Goal: Use online tool/utility: Utilize a website feature to perform a specific function

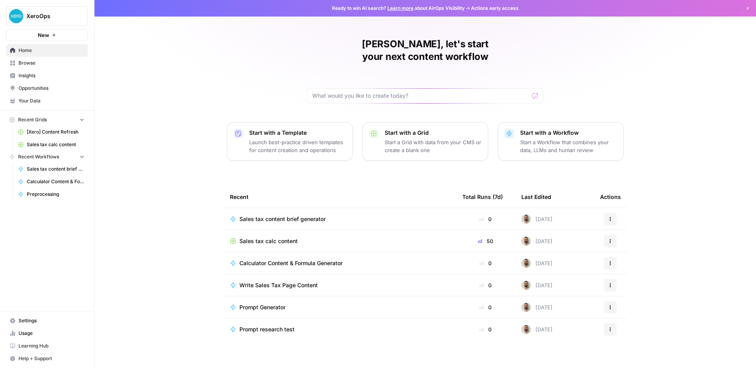
click at [47, 165] on span "Sales tax content brief generator" at bounding box center [56, 168] width 58 height 7
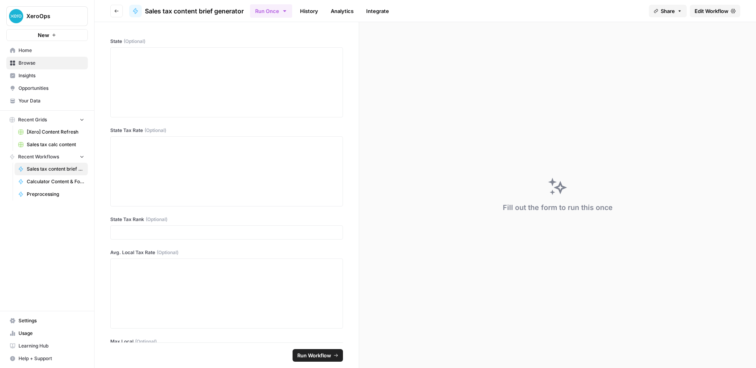
click at [65, 143] on span "Sales tax calc content" at bounding box center [56, 144] width 58 height 7
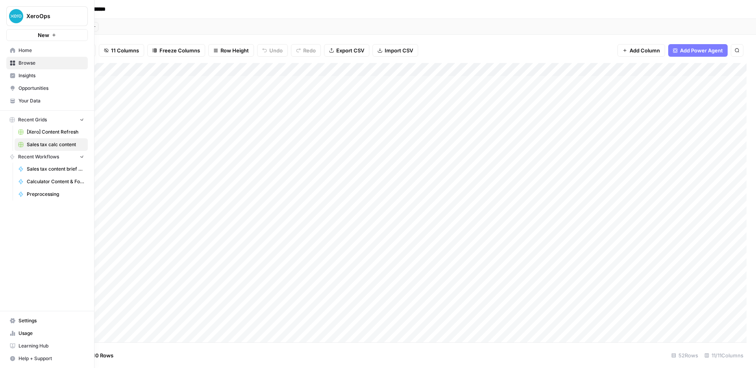
click at [17, 49] on link "Home" at bounding box center [47, 50] width 82 height 13
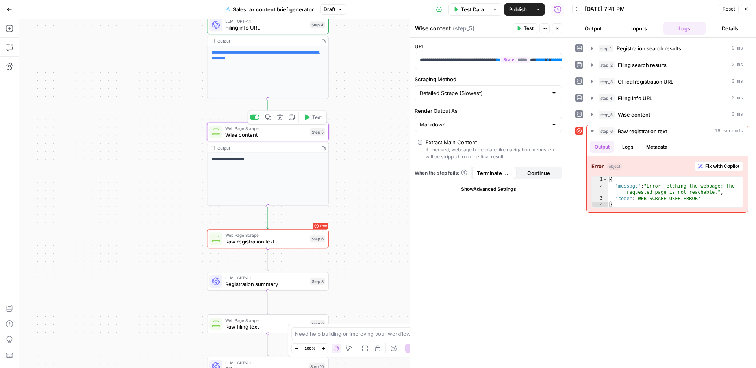
click at [264, 135] on span "Wise content" at bounding box center [266, 135] width 82 height 8
click at [483, 95] on input "Scraping Method" at bounding box center [484, 93] width 128 height 8
type input "Detailed Scrape (Slowest)"
click at [487, 77] on label "Scraping Method" at bounding box center [489, 79] width 148 height 8
click at [487, 89] on input "Detailed Scrape (Slowest)" at bounding box center [484, 93] width 128 height 8
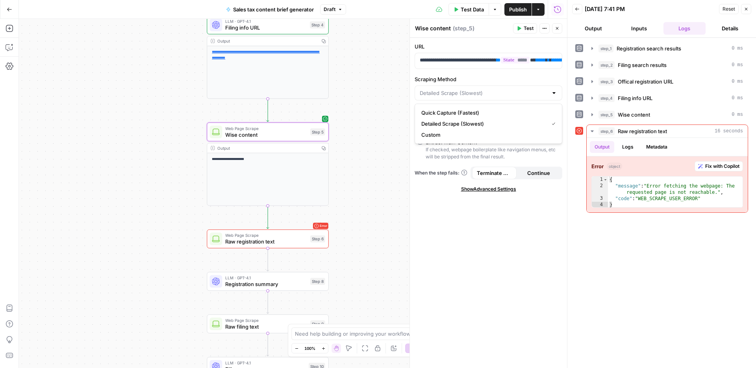
type input "Detailed Scrape (Slowest)"
click at [498, 83] on label "Scraping Method" at bounding box center [489, 79] width 148 height 8
click at [498, 89] on input "Detailed Scrape (Slowest)" at bounding box center [484, 93] width 128 height 8
type input "Detailed Scrape (Slowest)"
click at [491, 81] on label "Scraping Method" at bounding box center [489, 79] width 148 height 8
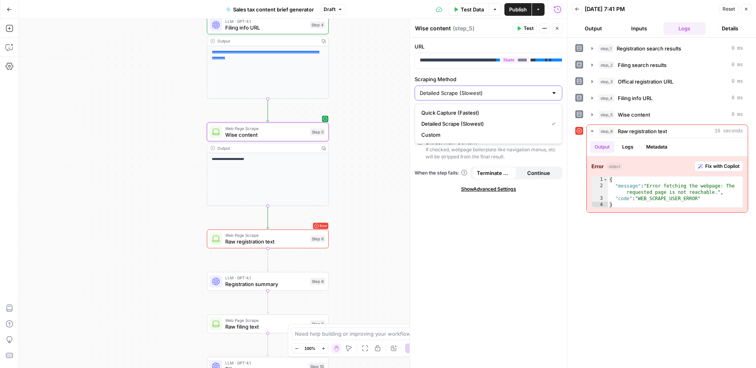
click at [491, 89] on input "Detailed Scrape (Slowest)" at bounding box center [484, 93] width 128 height 8
type input "Detailed Scrape (Slowest)"
click at [491, 78] on label "Scraping Method" at bounding box center [489, 79] width 148 height 8
click at [491, 89] on input "Detailed Scrape (Slowest)" at bounding box center [484, 93] width 128 height 8
click at [491, 74] on div "**********" at bounding box center [488, 203] width 157 height 330
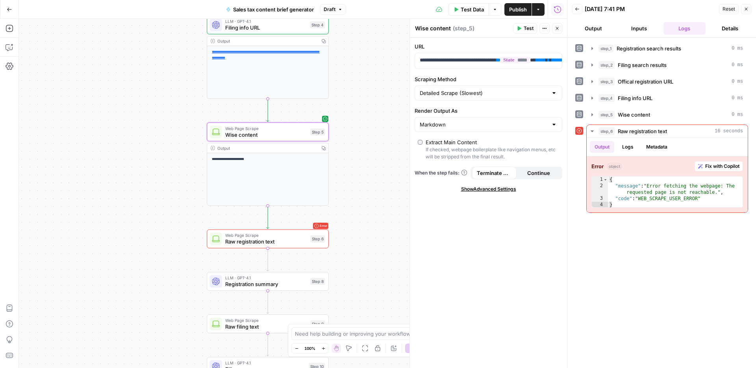
click at [496, 193] on div "**********" at bounding box center [488, 203] width 157 height 330
click at [496, 190] on span "Show Advanced Settings" at bounding box center [488, 189] width 55 height 7
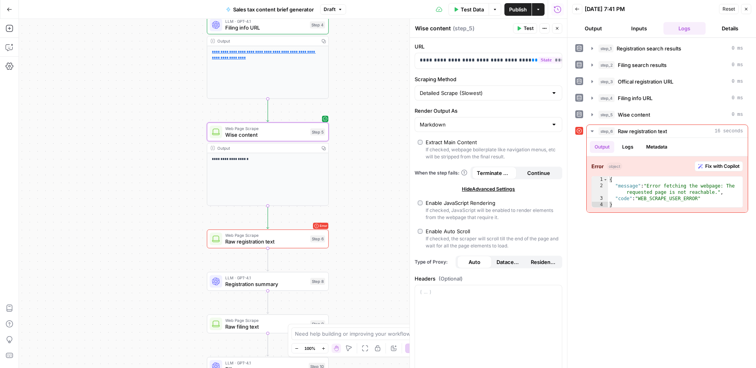
scroll to position [12, 0]
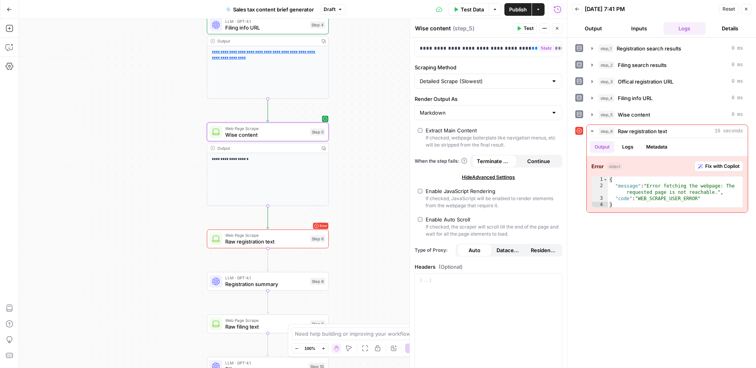
click at [470, 193] on div "Enable JavaScript Rendering" at bounding box center [461, 191] width 70 height 8
type input "Custom"
click at [470, 193] on div "Enable JavaScript Rendering" at bounding box center [461, 191] width 70 height 8
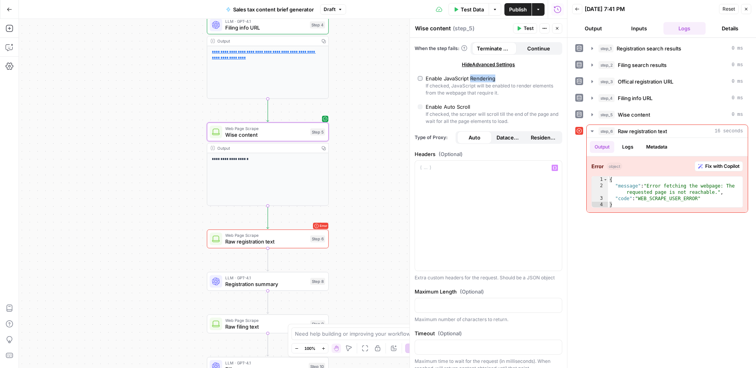
scroll to position [0, 0]
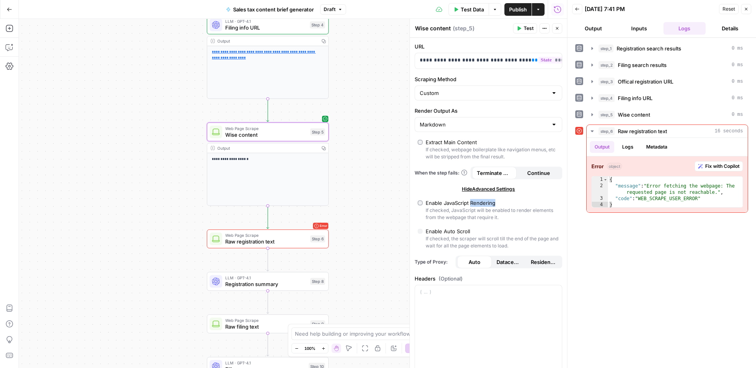
click at [518, 32] on button "Test" at bounding box center [525, 28] width 24 height 10
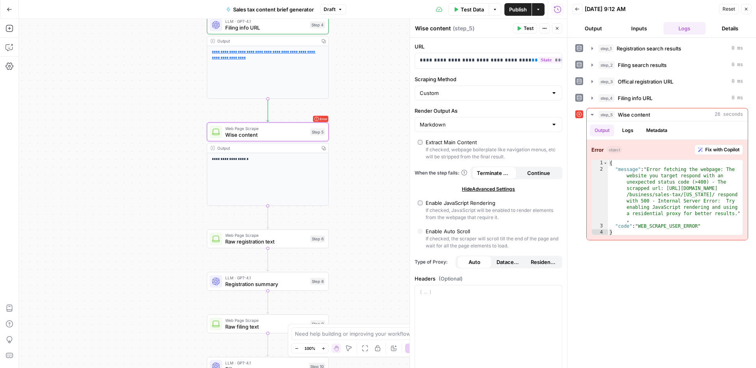
click at [423, 203] on label "Enable JavaScript Rendering If checked, JavaScript will be enabled to render el…" at bounding box center [488, 210] width 141 height 22
click at [537, 262] on span "Residential" at bounding box center [543, 262] width 25 height 8
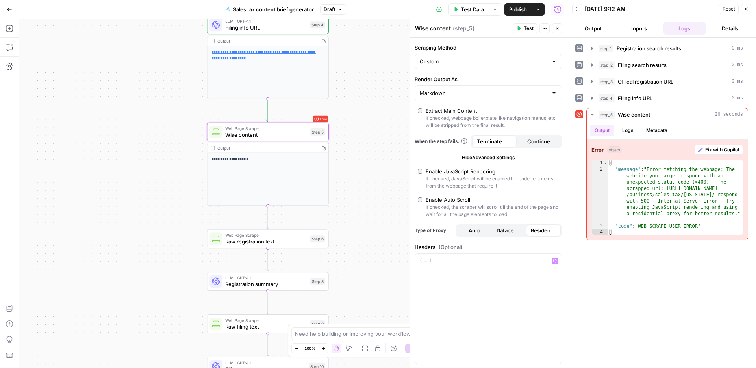
scroll to position [24, 0]
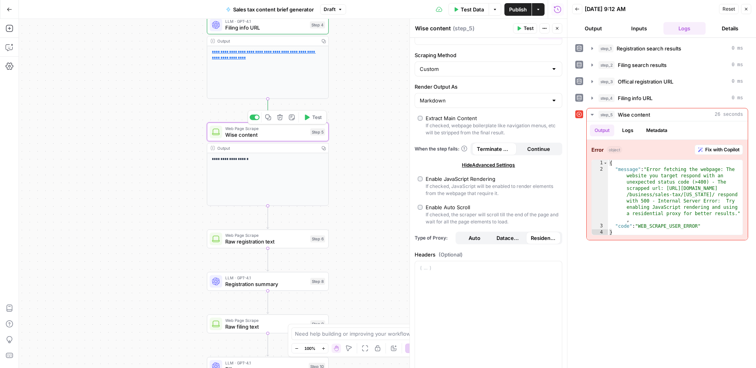
click at [311, 120] on button "Test" at bounding box center [313, 117] width 24 height 10
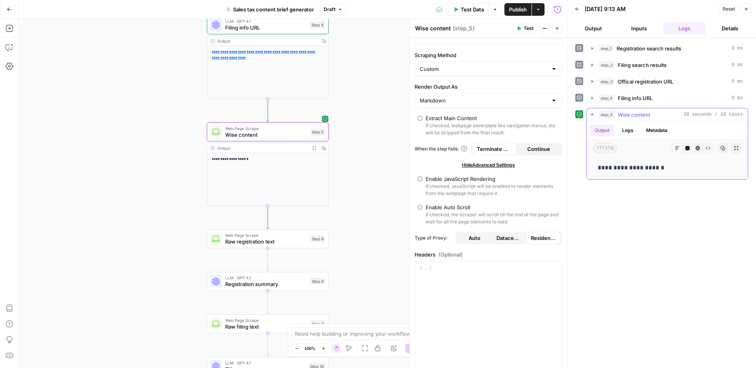
click at [628, 127] on button "Logs" at bounding box center [628, 130] width 21 height 12
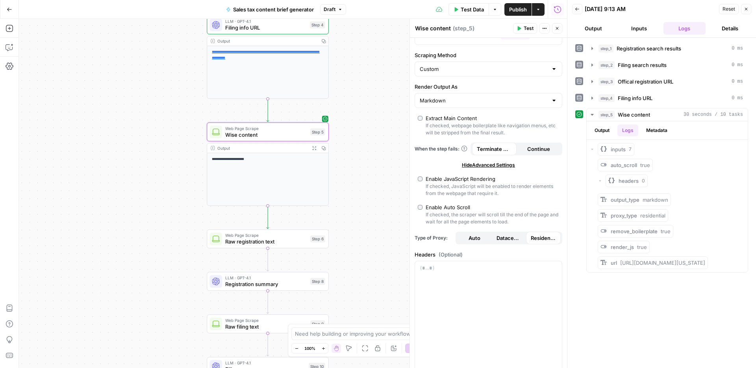
click at [438, 177] on div "Enable JavaScript Rendering" at bounding box center [461, 179] width 70 height 8
click at [531, 24] on button "Test" at bounding box center [525, 28] width 24 height 10
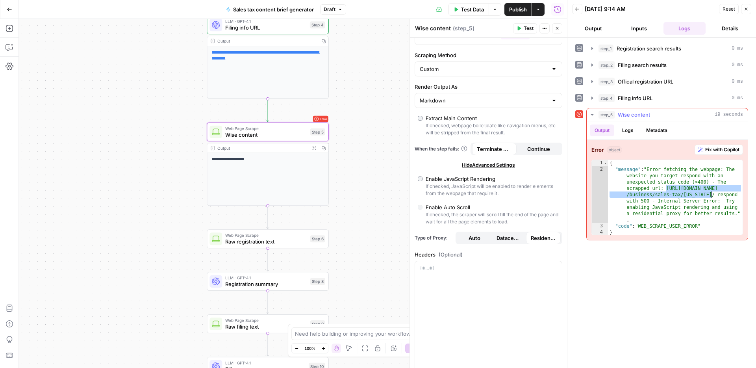
drag, startPoint x: 668, startPoint y: 189, endPoint x: 711, endPoint y: 194, distance: 43.7
click at [711, 194] on div "{ "message" : "Error fetching the webpage: The website you target respond with …" at bounding box center [675, 204] width 135 height 88
click at [642, 204] on div "{ "message" : "Error fetching the webpage: The website you target respond with …" at bounding box center [675, 204] width 135 height 88
click at [285, 132] on span "Wise content" at bounding box center [266, 135] width 82 height 8
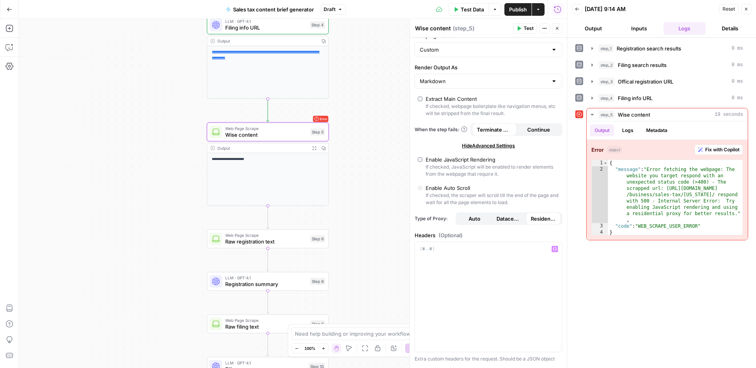
scroll to position [20, 0]
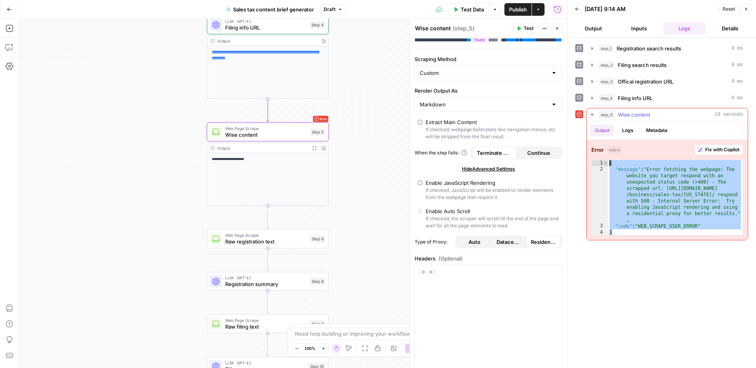
drag, startPoint x: 632, startPoint y: 232, endPoint x: 609, endPoint y: 164, distance: 71.6
click at [609, 164] on div "{ "message" : "Error fetching the webpage: The website you target respond with …" at bounding box center [675, 204] width 135 height 88
type textarea "**********"
click at [332, 335] on textarea at bounding box center [374, 334] width 158 height 8
click at [459, 333] on div at bounding box center [459, 334] width 6 height 8
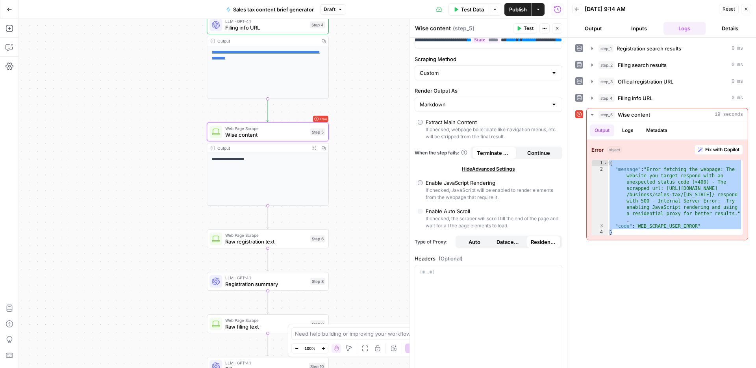
click at [14, 54] on div "Add Steps Copilot Settings AirOps Academy Help Give Feedback Shortcuts" at bounding box center [9, 193] width 19 height 349
click at [13, 48] on icon "button" at bounding box center [10, 47] width 8 height 8
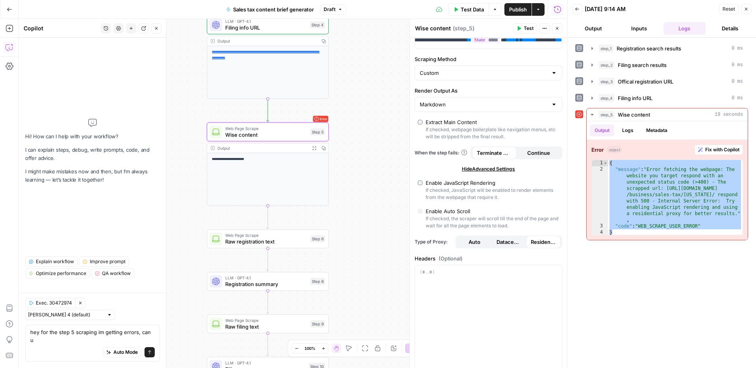
scroll to position [0, 0]
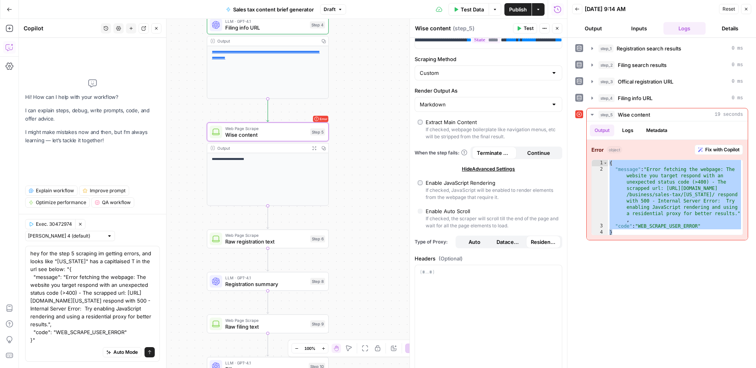
type textarea "hey for the step 5 scraping im getting errors, and looks like "Tennessee" has a…"
click at [148, 351] on icon "submit" at bounding box center [149, 352] width 5 height 5
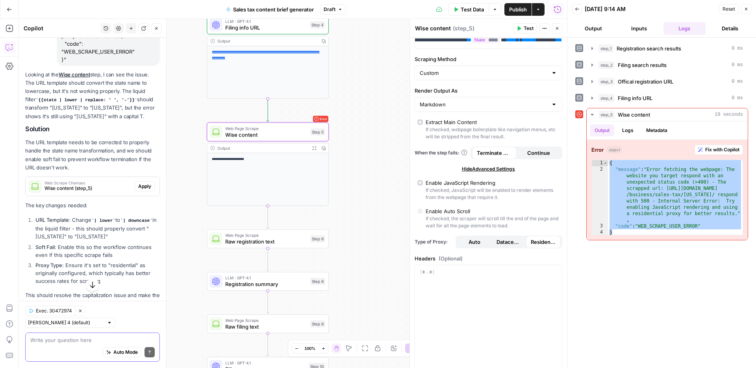
scroll to position [172, 0]
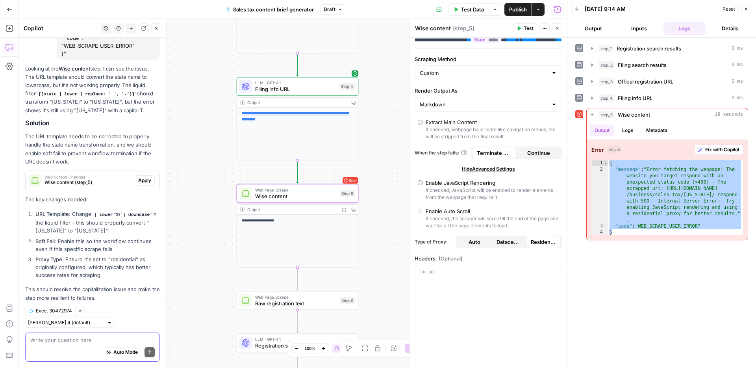
click at [145, 176] on button "Apply" at bounding box center [145, 180] width 20 height 10
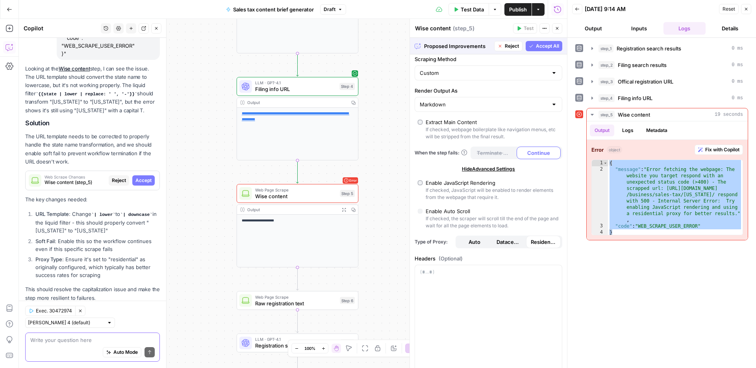
scroll to position [0, 0]
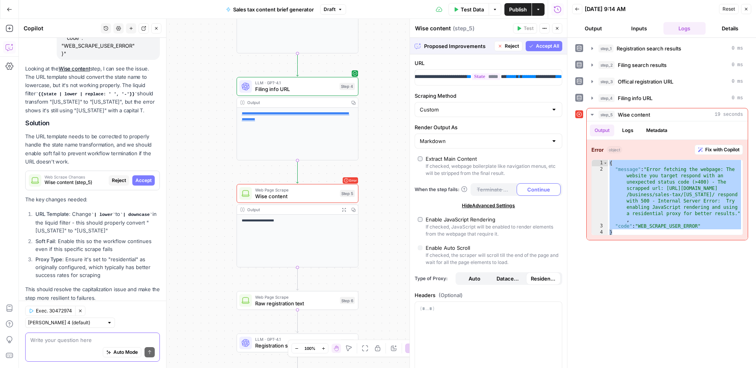
click at [541, 47] on span "Accept All" at bounding box center [547, 46] width 23 height 7
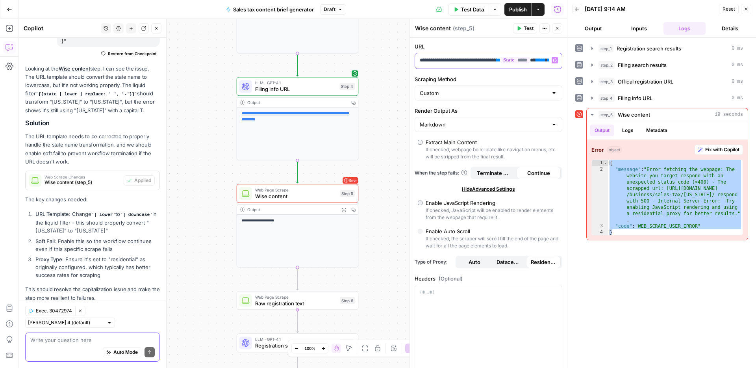
scroll to position [0, 68]
drag, startPoint x: 512, startPoint y: 58, endPoint x: 568, endPoint y: 62, distance: 56.1
click at [568, 62] on body "XeroOps New Home Browse Insights Opportunities Your Data Recent Grids [Xero] Co…" at bounding box center [378, 184] width 756 height 368
click at [529, 64] on div "**********" at bounding box center [482, 60] width 134 height 15
click at [504, 61] on span "*****" at bounding box center [499, 60] width 10 height 5
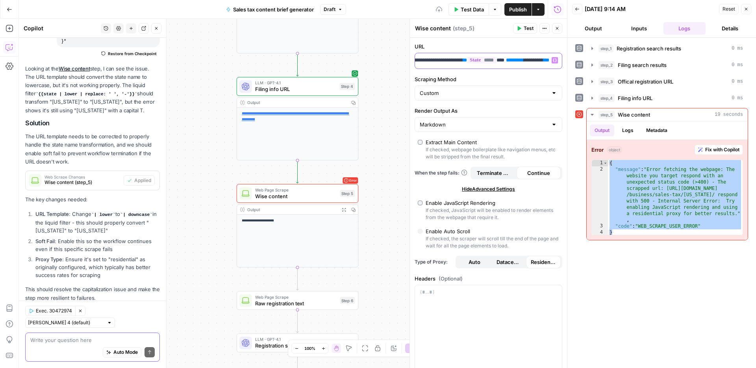
scroll to position [0, 55]
click at [508, 78] on label "Scraping Method" at bounding box center [489, 79] width 148 height 8
click at [508, 89] on input "Custom" at bounding box center [484, 93] width 128 height 8
type input "Custom"
click at [526, 71] on div "**********" at bounding box center [488, 269] width 157 height 463
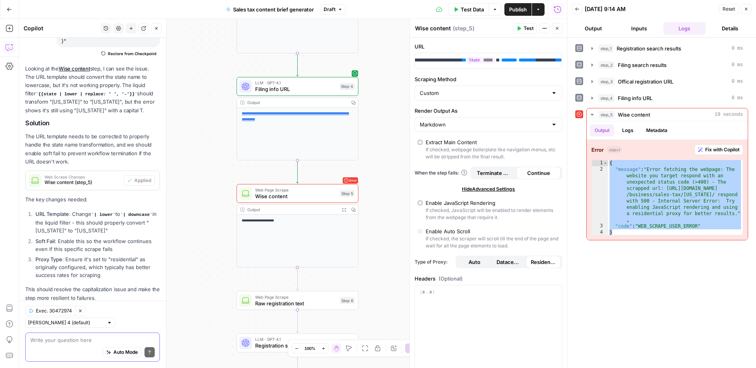
click at [520, 27] on icon "button" at bounding box center [519, 28] width 5 height 5
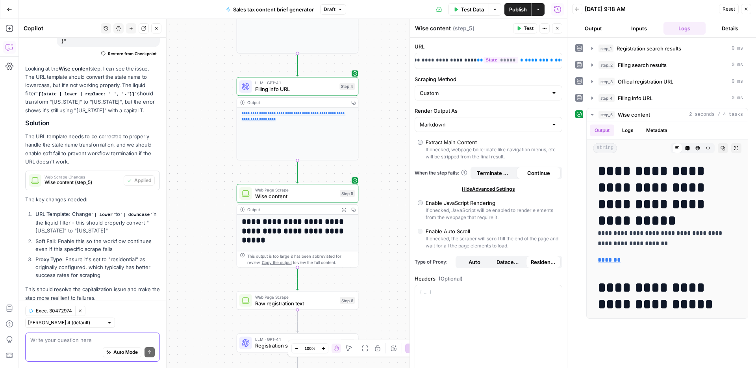
scroll to position [0, 0]
click at [346, 209] on span "Expand Output" at bounding box center [346, 209] width 0 height 0
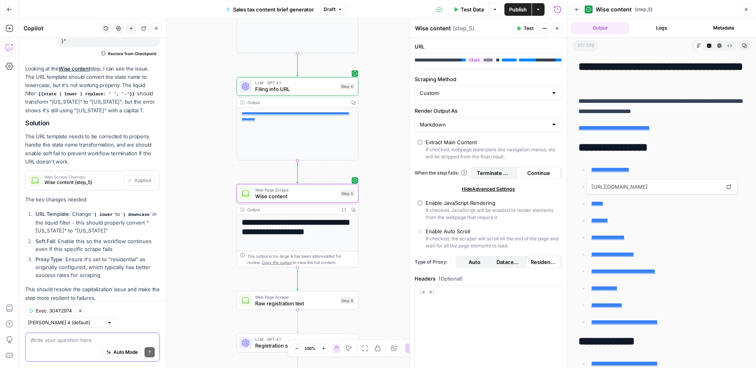
scroll to position [2307, 0]
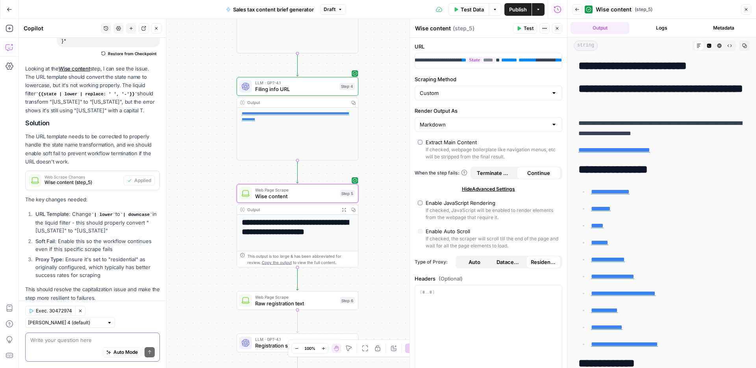
click at [5, 11] on button "Go Back" at bounding box center [9, 9] width 14 height 14
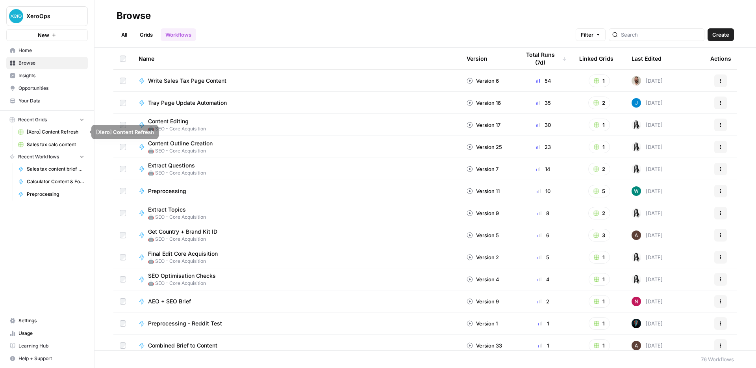
click at [52, 149] on link "Sales tax calc content" at bounding box center [51, 144] width 73 height 13
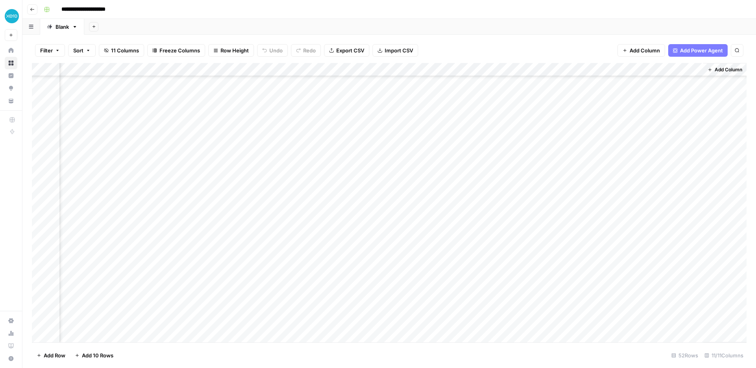
scroll to position [443, 435]
click at [696, 308] on div "Add Column" at bounding box center [389, 202] width 715 height 279
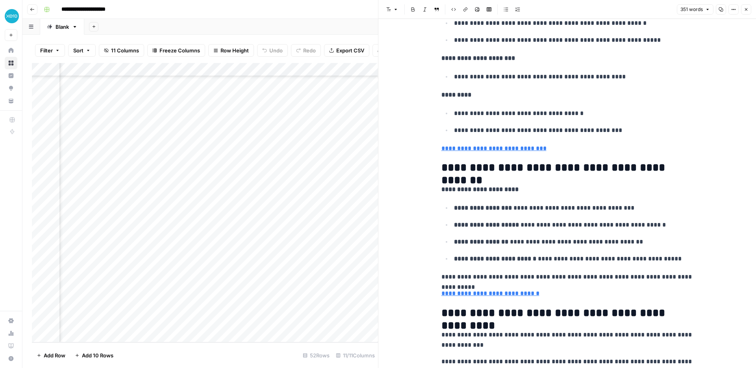
scroll to position [486, 0]
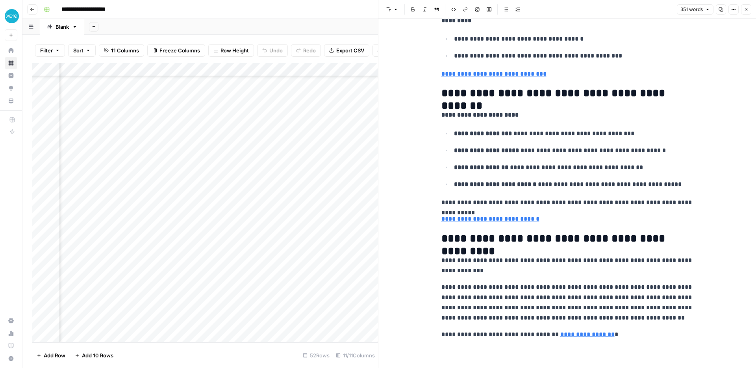
click at [747, 10] on icon "button" at bounding box center [746, 9] width 5 height 5
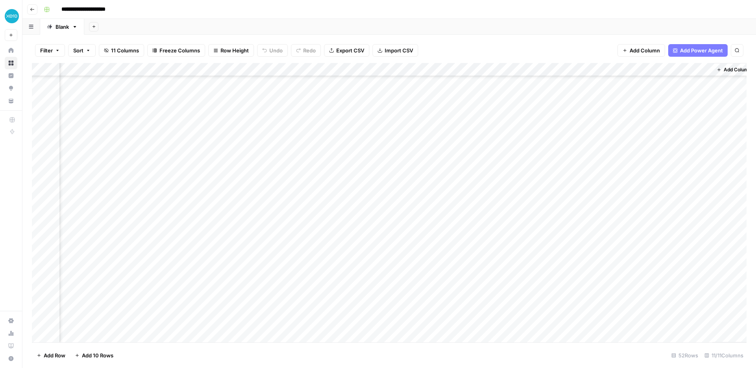
scroll to position [0, 425]
click at [454, 71] on div "Add Column" at bounding box center [389, 202] width 715 height 279
click at [462, 83] on button "All Rows" at bounding box center [483, 87] width 59 height 11
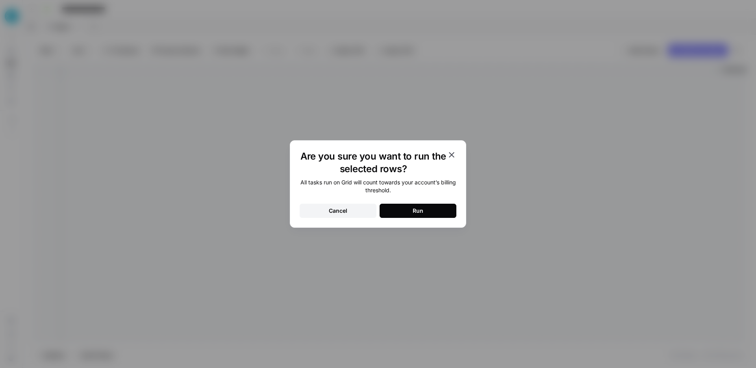
click at [443, 207] on button "Run" at bounding box center [418, 211] width 77 height 14
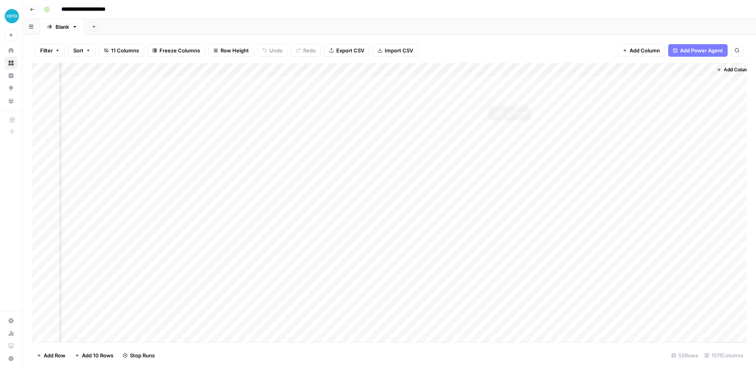
click at [525, 98] on div "Add Column" at bounding box center [389, 202] width 715 height 279
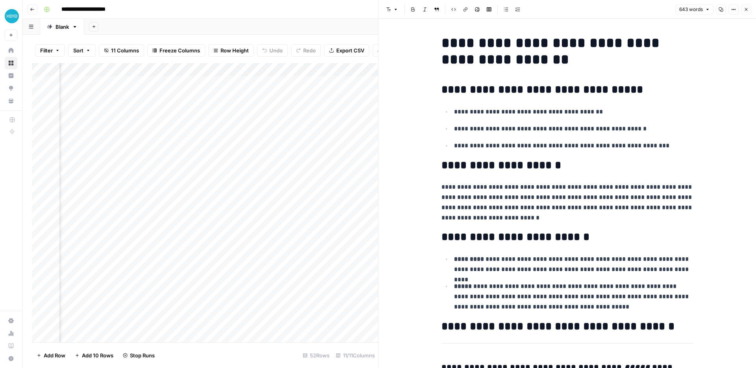
click at [747, 12] on button "Close" at bounding box center [746, 9] width 10 height 10
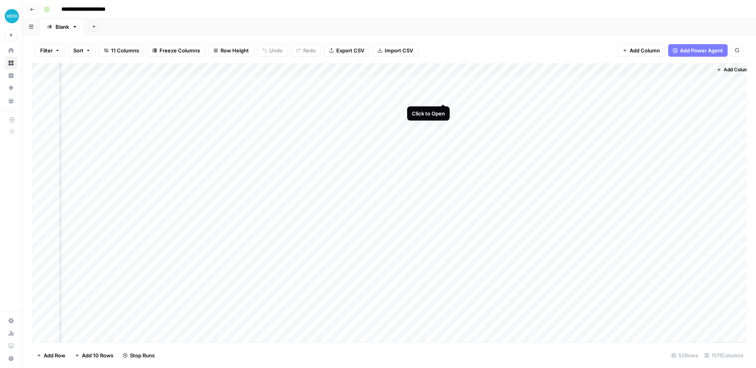
click at [444, 95] on div "Add Column" at bounding box center [389, 202] width 715 height 279
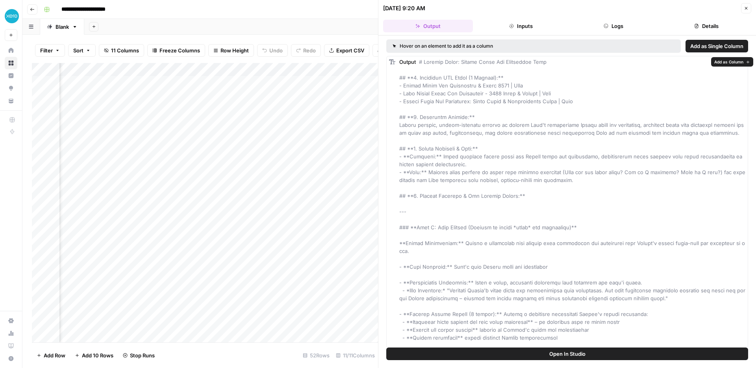
scroll to position [0, 0]
click at [600, 24] on button "Logs" at bounding box center [614, 26] width 90 height 13
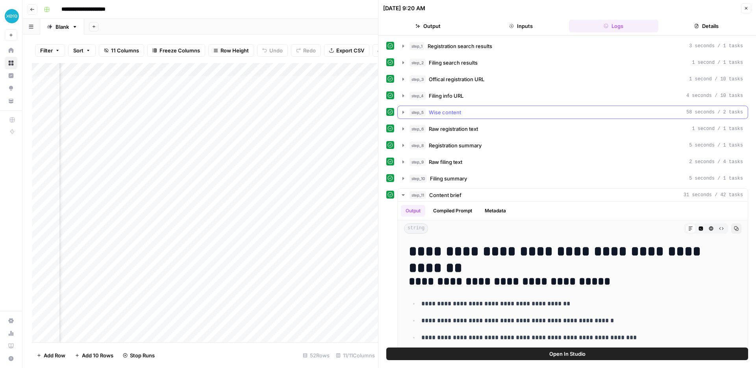
click at [474, 111] on div "step_5 Wise content 58 seconds / 2 tasks" at bounding box center [577, 112] width 334 height 8
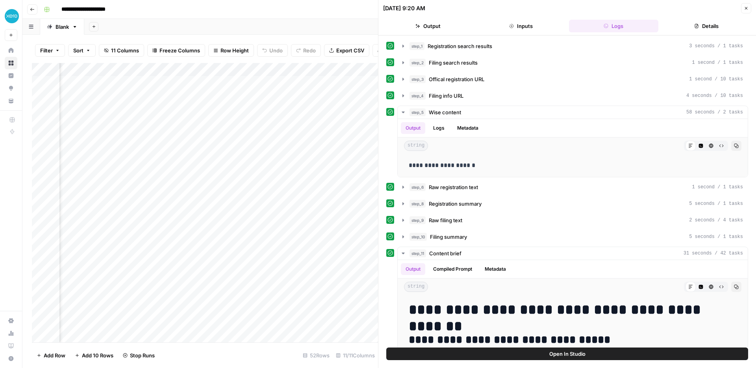
click at [746, 10] on icon "button" at bounding box center [746, 8] width 5 height 5
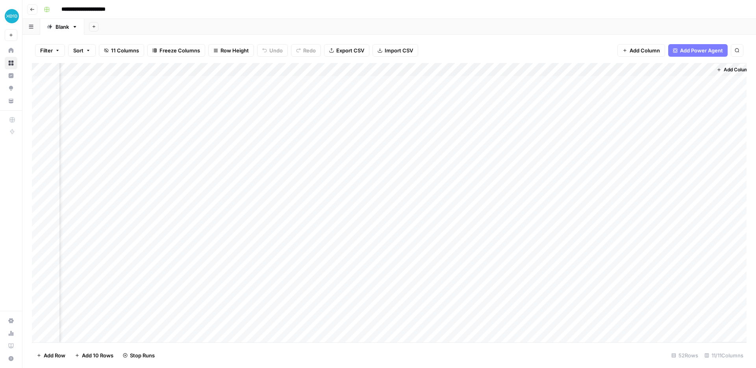
click at [443, 70] on div "Add Column" at bounding box center [389, 202] width 715 height 279
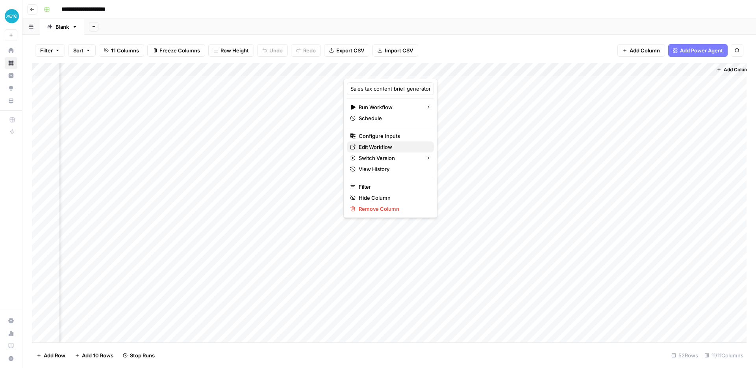
click at [392, 147] on span "Edit Workflow" at bounding box center [393, 147] width 69 height 8
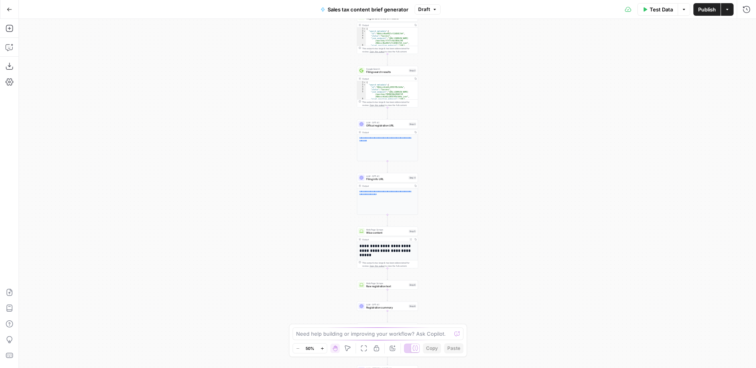
click at [393, 240] on div "Output" at bounding box center [384, 239] width 45 height 3
click at [396, 230] on span "Web Page Scrape" at bounding box center [386, 229] width 41 height 3
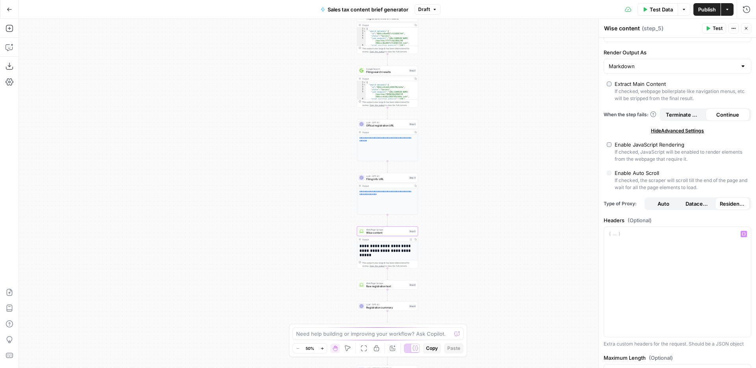
scroll to position [133, 0]
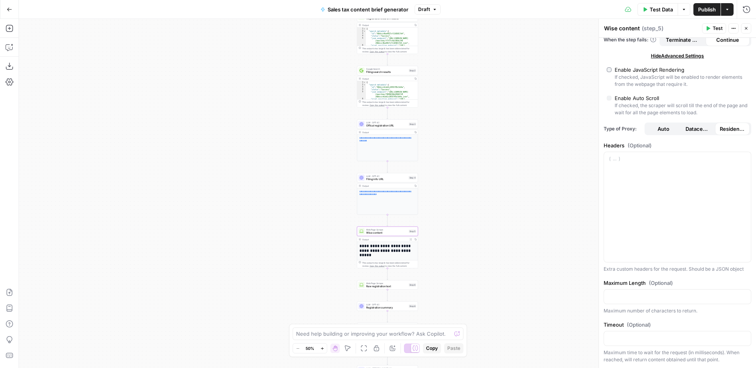
click at [396, 253] on h1 "**********" at bounding box center [388, 250] width 56 height 14
click at [412, 239] on button "Expand Output" at bounding box center [411, 239] width 5 height 5
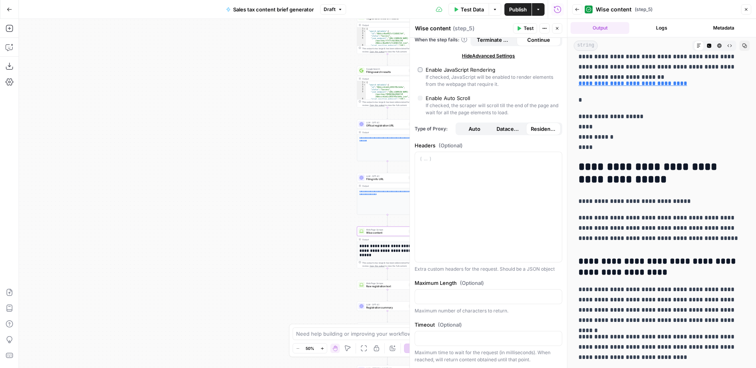
scroll to position [451, 0]
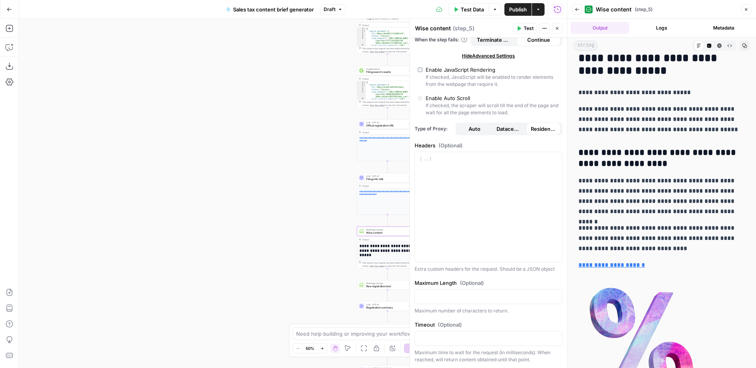
click at [750, 17] on header "Back Wise content ( step_5 ) Close" at bounding box center [662, 9] width 189 height 19
click at [747, 8] on icon "button" at bounding box center [746, 9] width 3 height 3
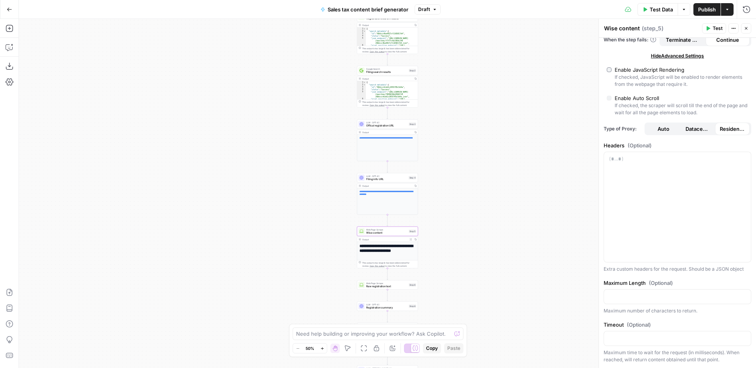
click at [10, 11] on icon "button" at bounding box center [10, 10] width 6 height 6
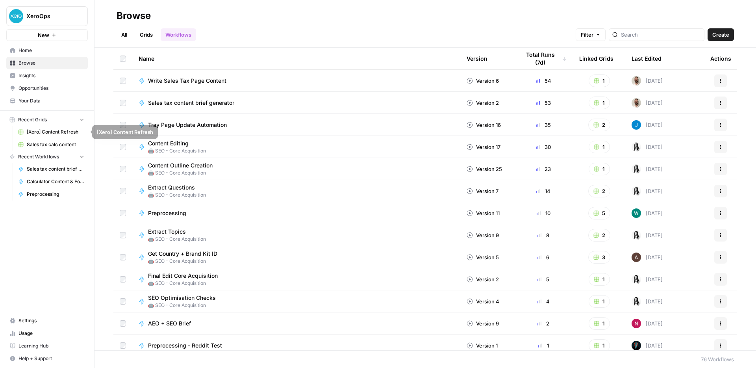
click at [60, 144] on span "Sales tax calc content" at bounding box center [56, 144] width 58 height 7
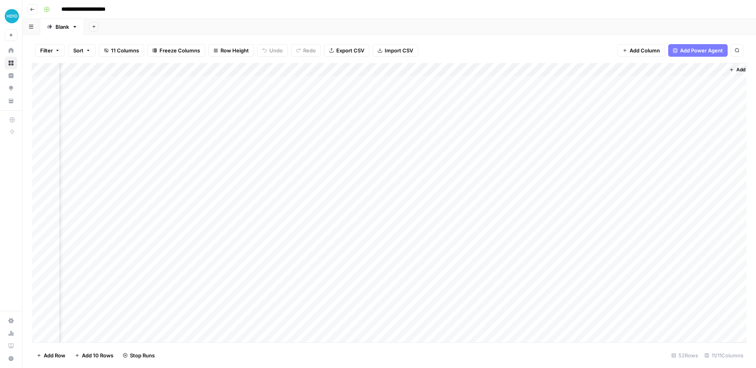
scroll to position [0, 435]
click at [436, 163] on div "Add Column" at bounding box center [389, 202] width 715 height 279
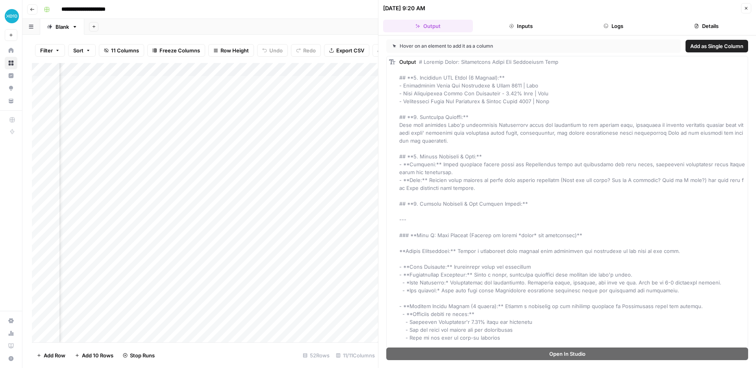
click at [604, 20] on button "Logs" at bounding box center [614, 26] width 90 height 13
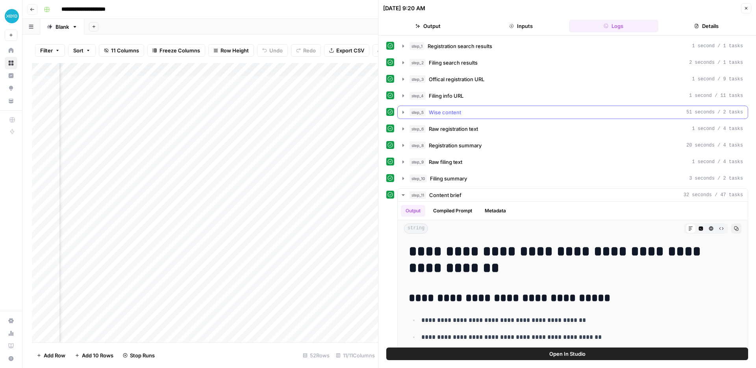
click at [466, 112] on div "step_5 Wise content 51 seconds / 2 tasks" at bounding box center [577, 112] width 334 height 8
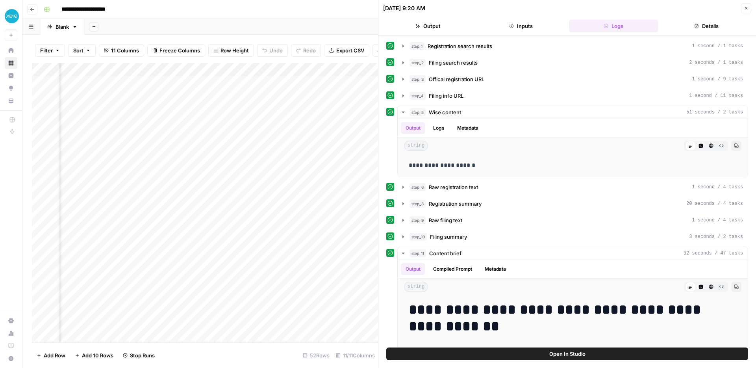
click at [569, 357] on span "Open In Studio" at bounding box center [568, 354] width 36 height 8
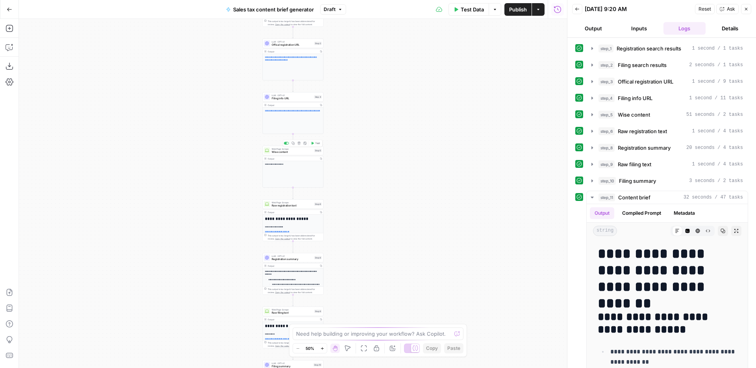
click at [296, 151] on span "Wise content" at bounding box center [292, 152] width 41 height 4
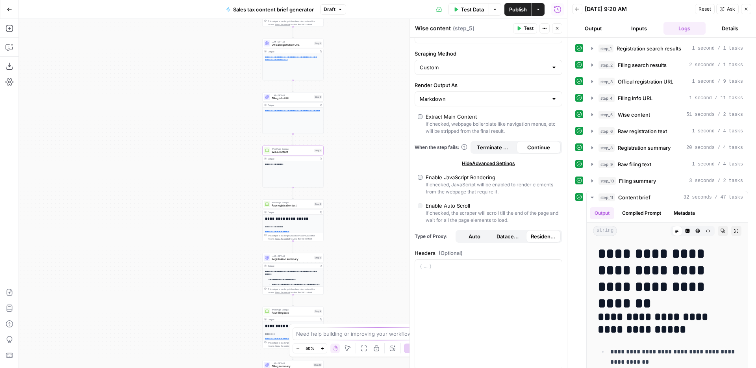
scroll to position [39, 0]
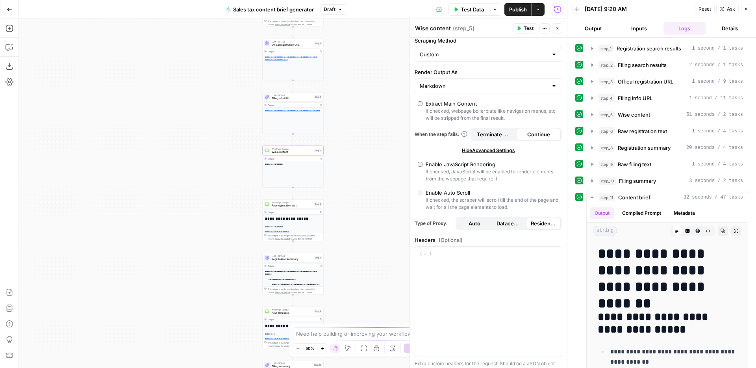
click at [14, 9] on button "Go Back" at bounding box center [9, 9] width 14 height 14
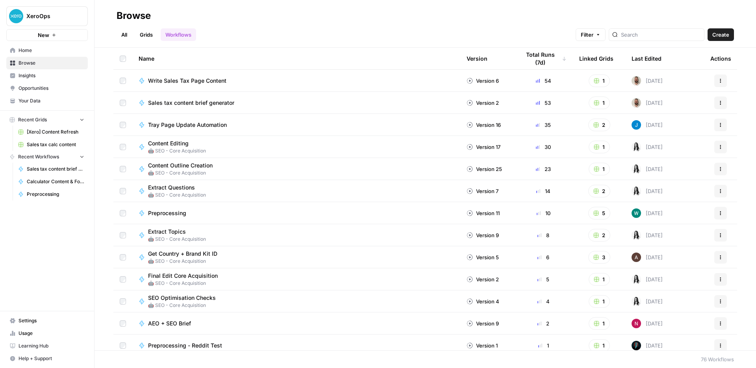
click at [60, 138] on link "Sales tax calc content" at bounding box center [51, 144] width 73 height 13
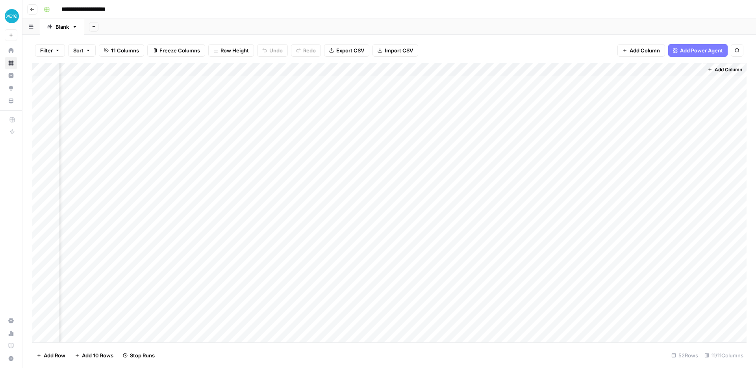
scroll to position [0, 435]
